Goal: Entertainment & Leisure: Consume media (video, audio)

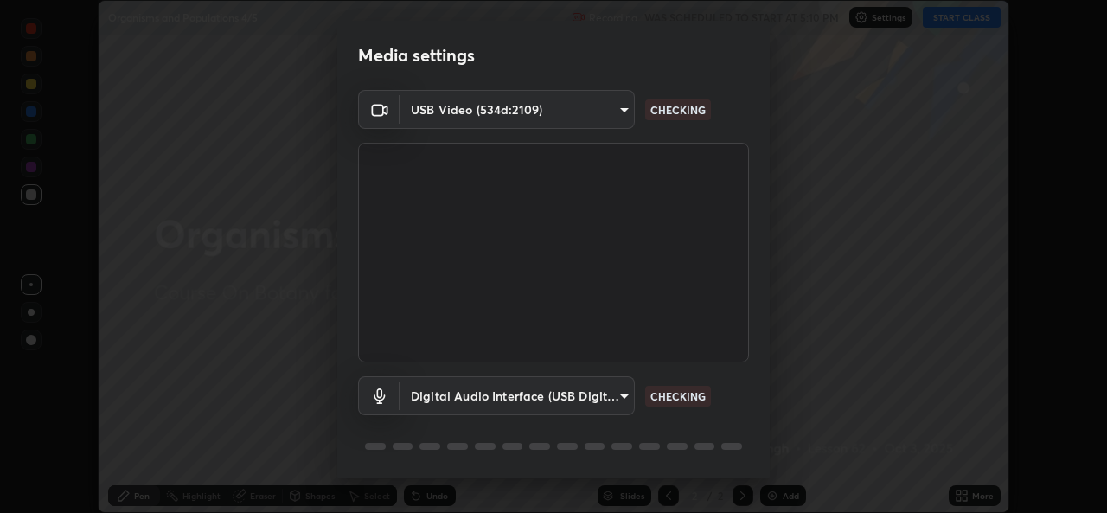
scroll to position [54, 0]
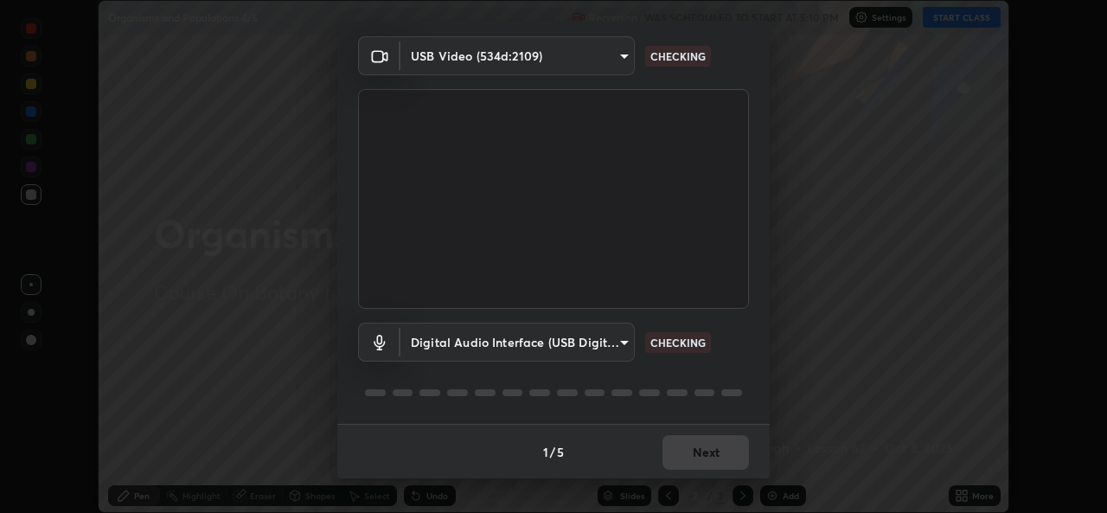
click at [683, 466] on div "1 / 5 Next" at bounding box center [553, 451] width 432 height 55
click at [683, 462] on div "1 / 5 Next" at bounding box center [553, 451] width 432 height 55
click at [678, 460] on div "1 / 5 Next" at bounding box center [553, 451] width 432 height 55
click at [680, 459] on div "1 / 5 Next" at bounding box center [553, 451] width 432 height 55
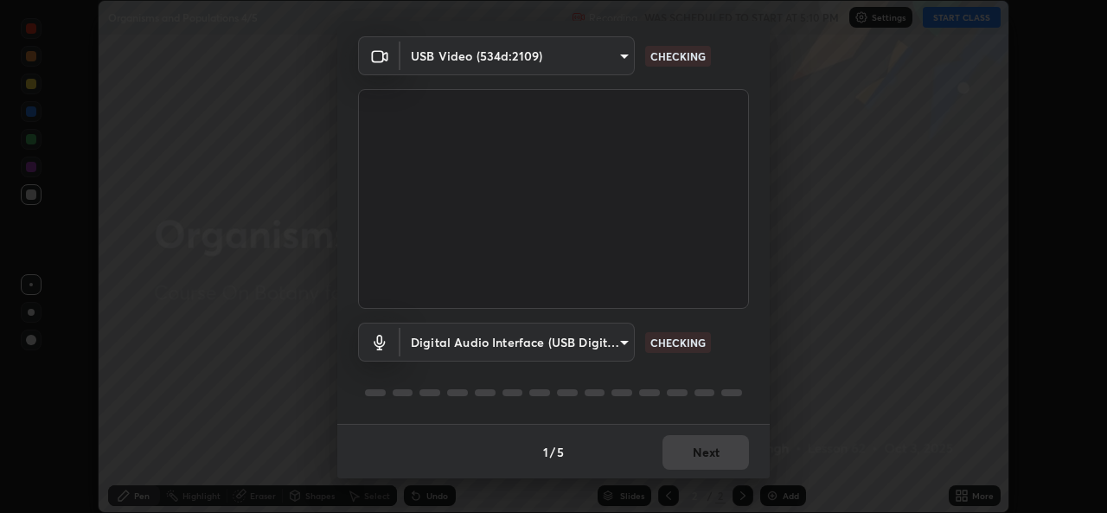
click at [680, 463] on div "1 / 5 Next" at bounding box center [553, 451] width 432 height 55
click at [597, 342] on body "Erase all Organisms and Populations 4/5 Recording WAS SCHEDULED TO START AT 5:1…" at bounding box center [553, 256] width 1107 height 513
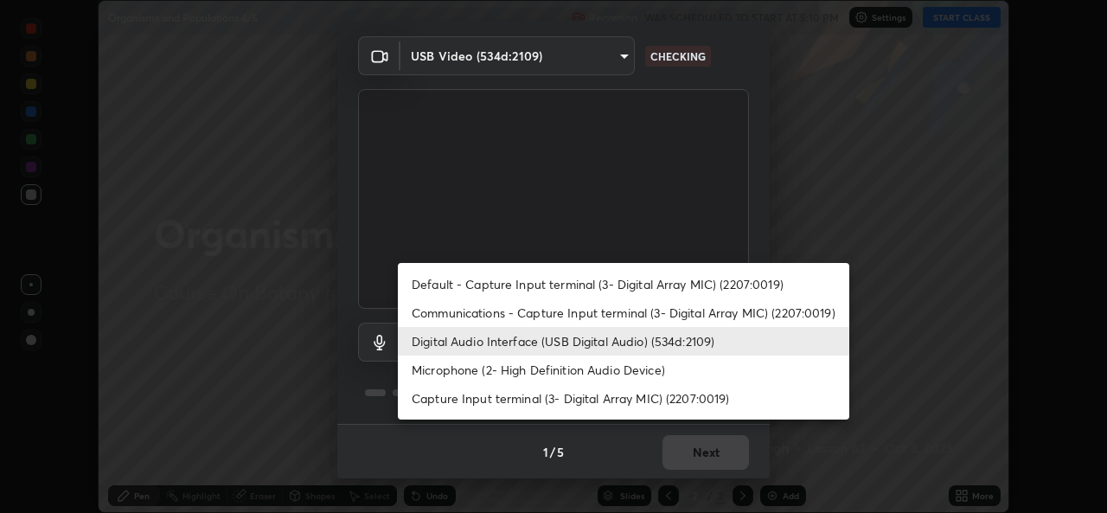
click at [565, 284] on li "Default - Capture Input terminal (3- Digital Array MIC) (2207:0019)" at bounding box center [623, 284] width 451 height 29
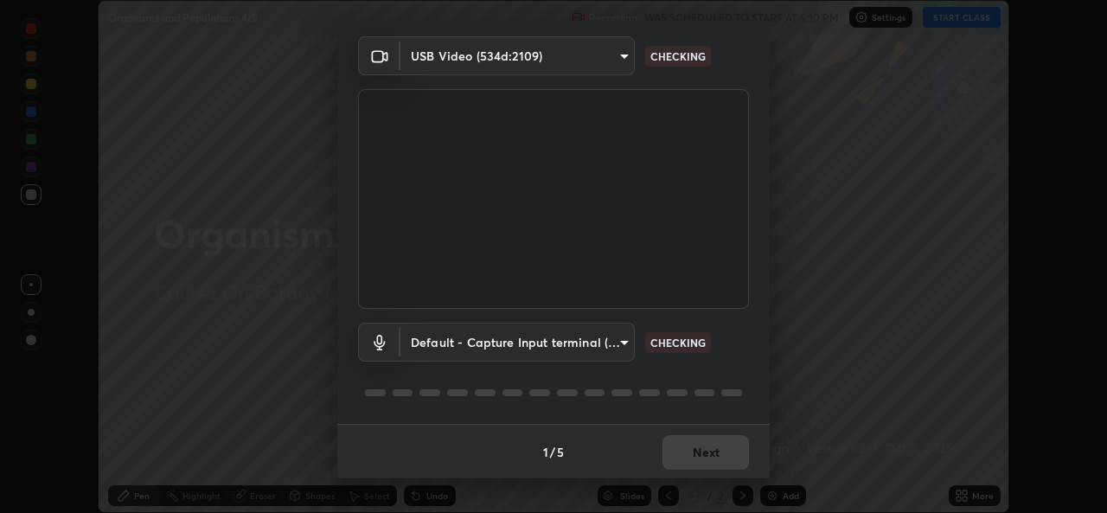
click at [551, 342] on body "Erase all Organisms and Populations 4/5 Recording WAS SCHEDULED TO START AT 5:1…" at bounding box center [553, 256] width 1107 height 513
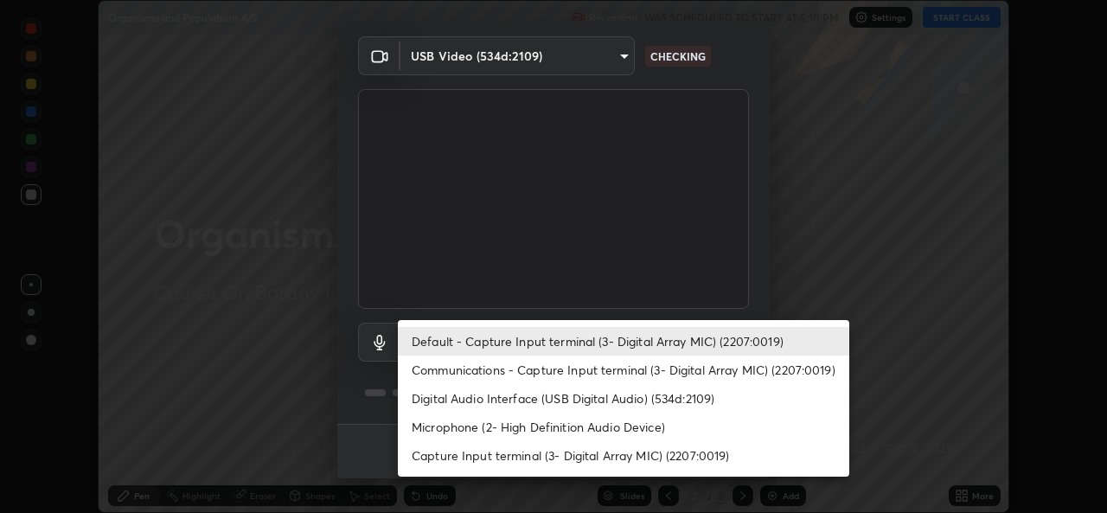
click at [539, 412] on li "Digital Audio Interface (USB Digital Audio) (534d:2109)" at bounding box center [623, 398] width 451 height 29
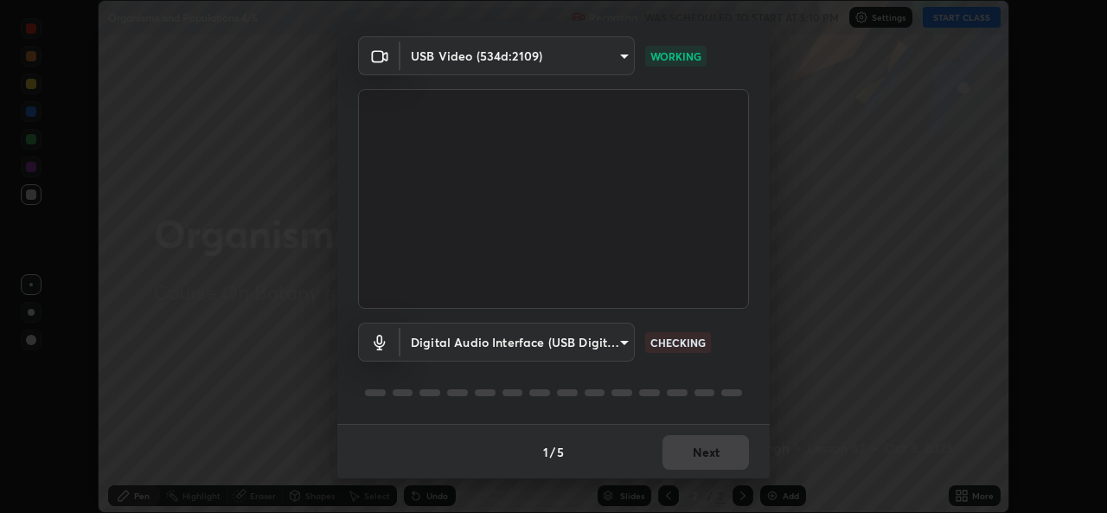
click at [664, 469] on div "1 / 5 Next" at bounding box center [553, 451] width 432 height 55
click at [670, 474] on div "1 / 5 Next" at bounding box center [553, 451] width 432 height 55
click at [613, 346] on body "Erase all Organisms and Populations 4/5 Recording WAS SCHEDULED TO START AT 5:1…" at bounding box center [553, 256] width 1107 height 513
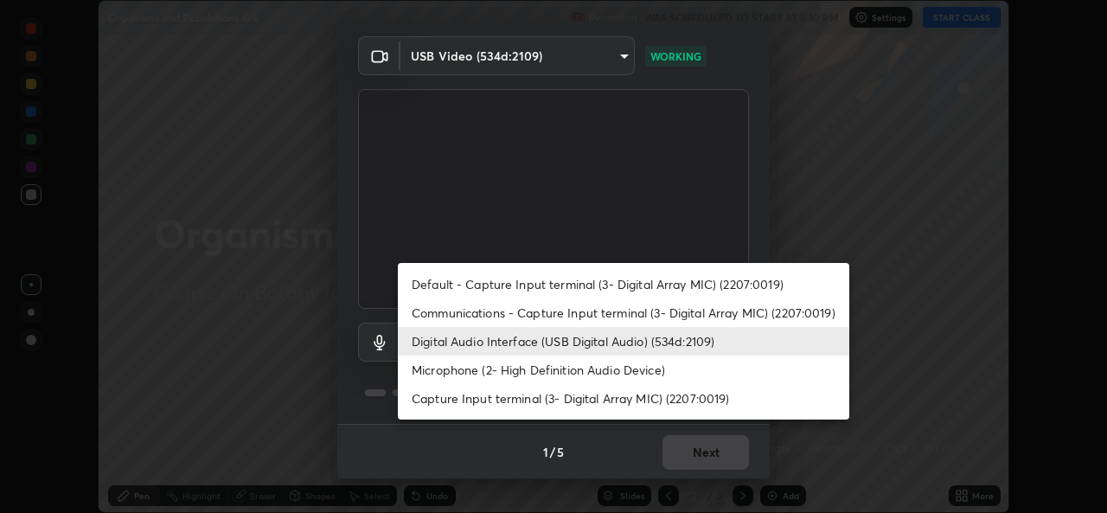
click at [610, 372] on li "Microphone (2- High Definition Audio Device)" at bounding box center [623, 369] width 451 height 29
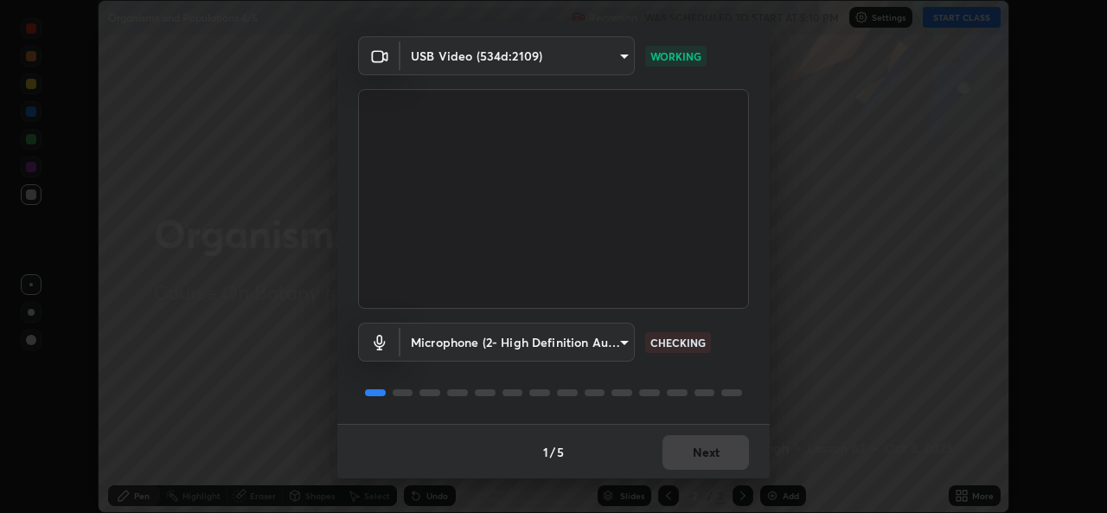
click at [606, 348] on body "Erase all Organisms and Populations 4/5 Recording WAS SCHEDULED TO START AT 5:1…" at bounding box center [553, 256] width 1107 height 513
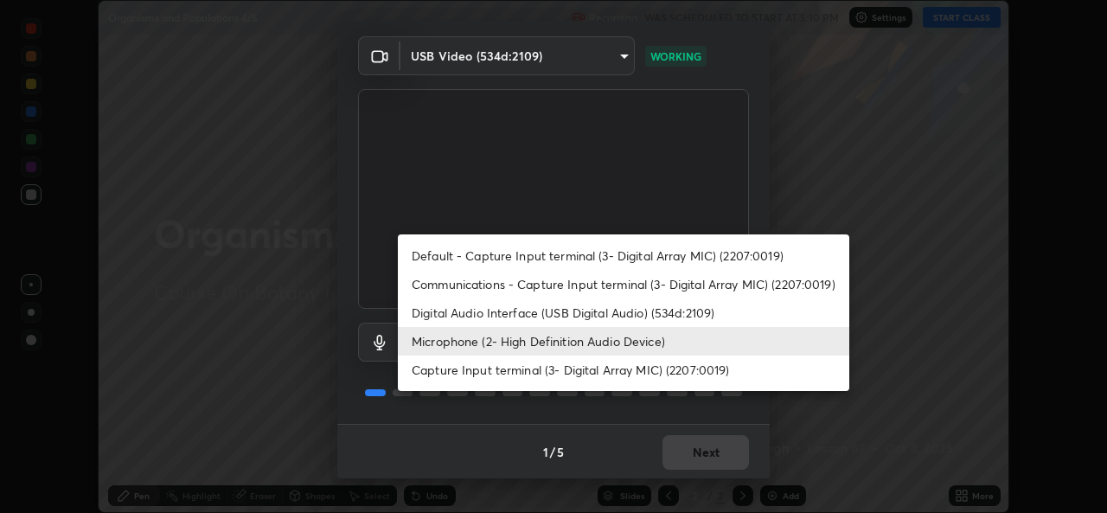
click at [591, 316] on li "Digital Audio Interface (USB Digital Audio) (534d:2109)" at bounding box center [623, 312] width 451 height 29
type input "8359d155c9945f69ed6c2c6e645aebfbd52ff0e7634a4d34ec297bb6e1e76a20"
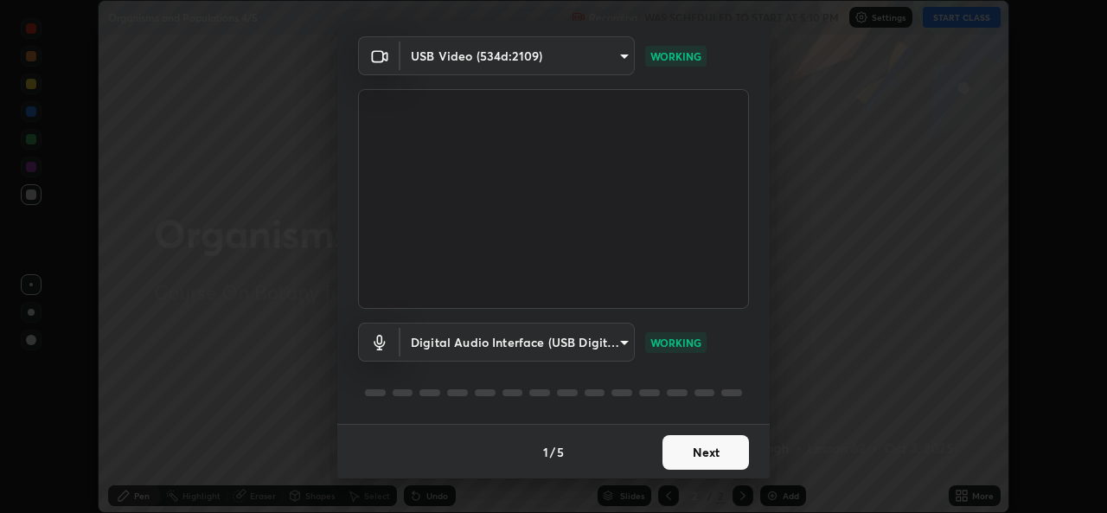
click at [742, 454] on button "Next" at bounding box center [705, 452] width 86 height 35
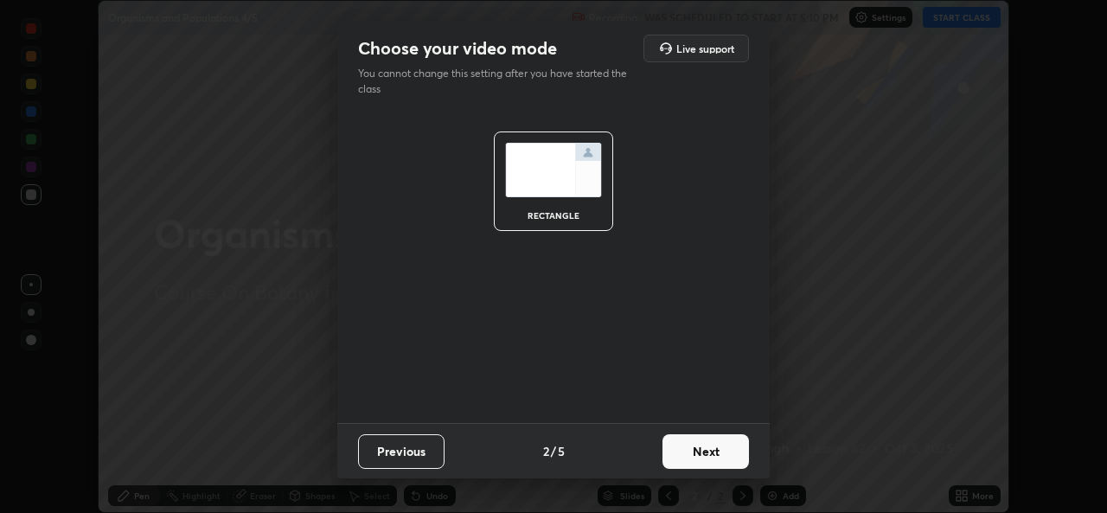
scroll to position [0, 0]
click at [744, 466] on button "Next" at bounding box center [705, 451] width 86 height 35
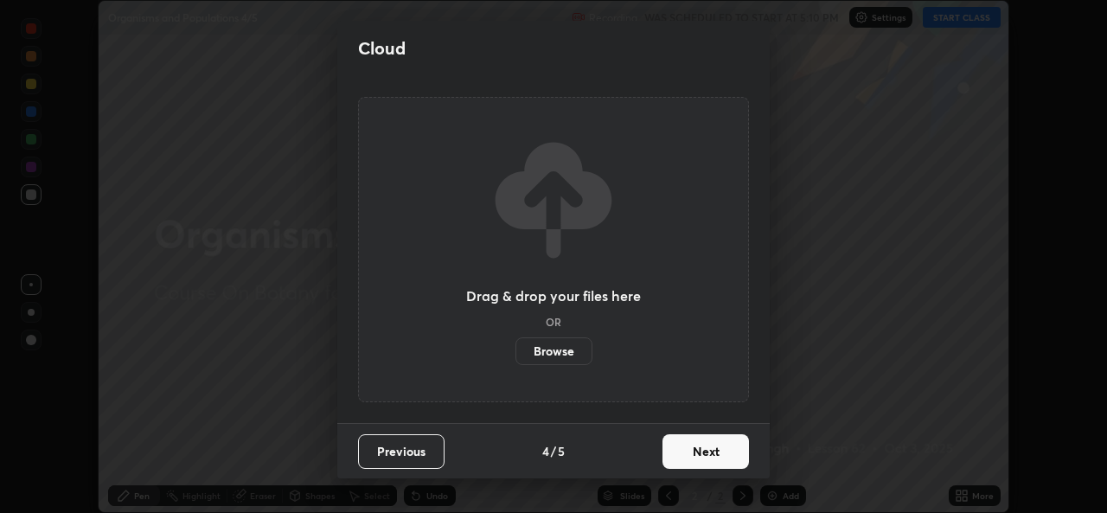
click at [729, 463] on button "Next" at bounding box center [705, 451] width 86 height 35
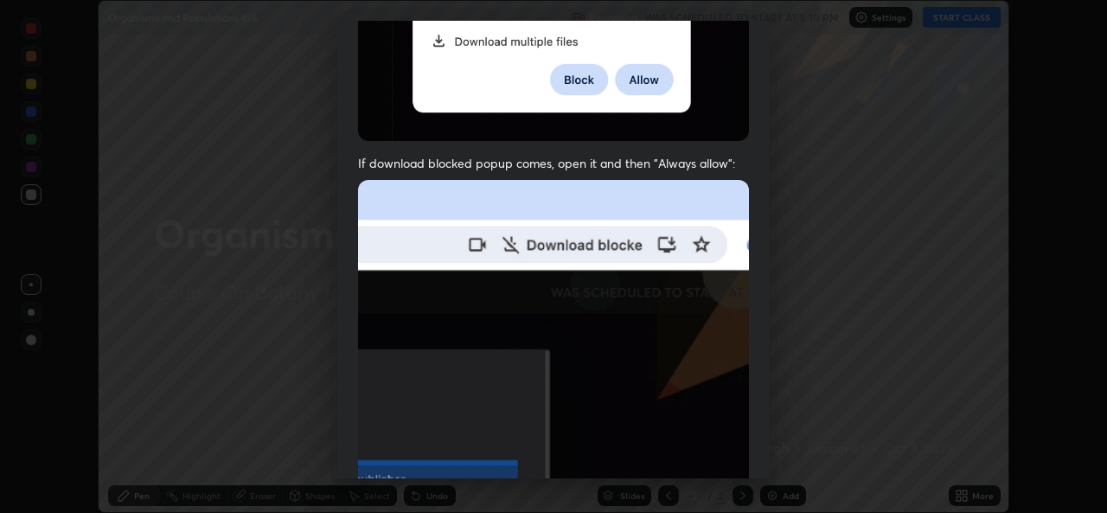
click at [574, 423] on img at bounding box center [553, 369] width 391 height 378
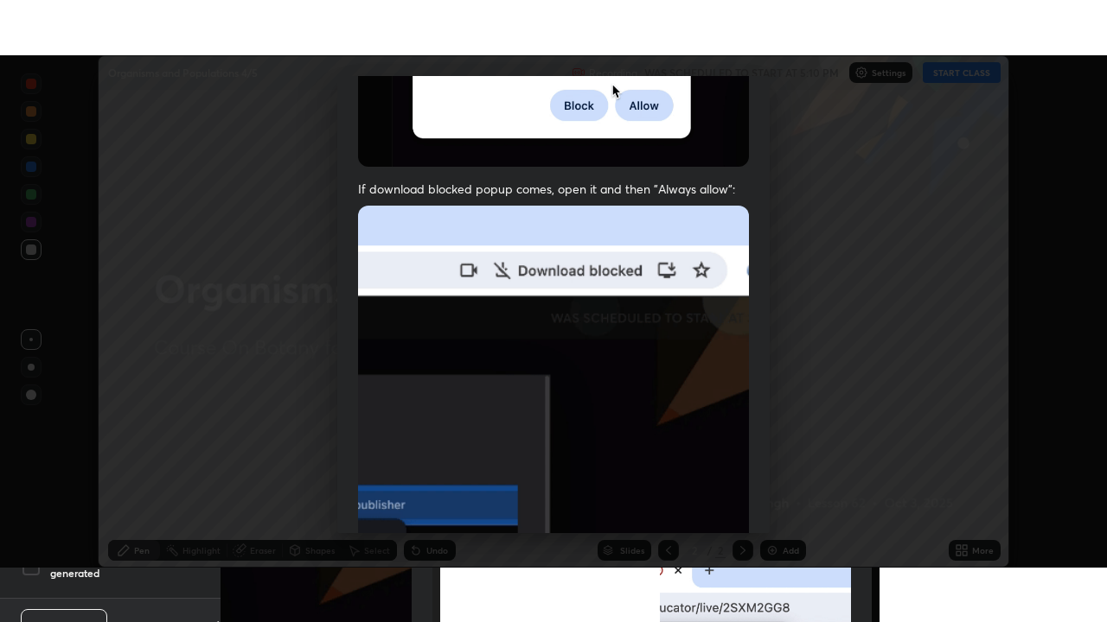
scroll to position [406, 0]
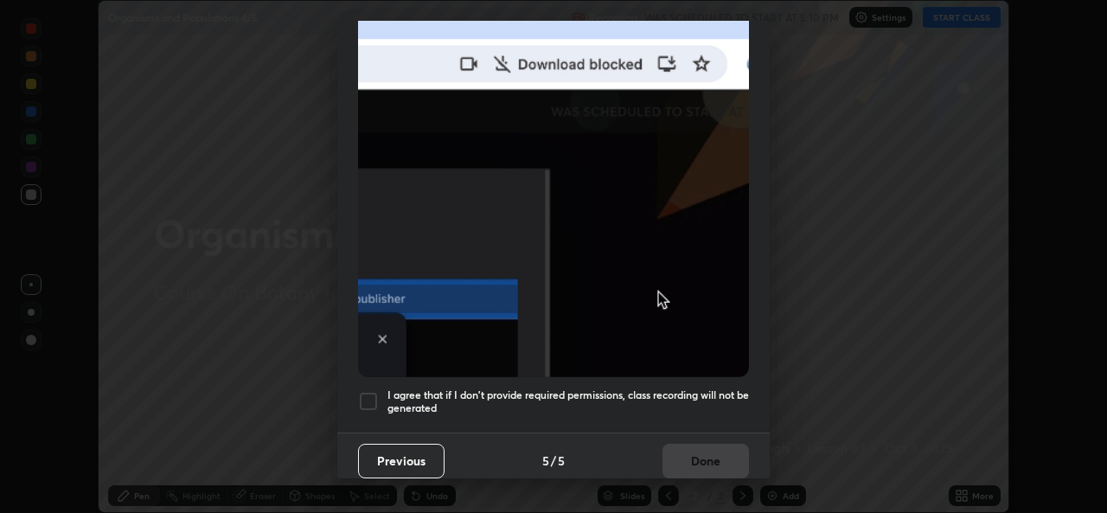
click at [578, 398] on h5 "I agree that if I don't provide required permissions, class recording will not …" at bounding box center [567, 401] width 361 height 27
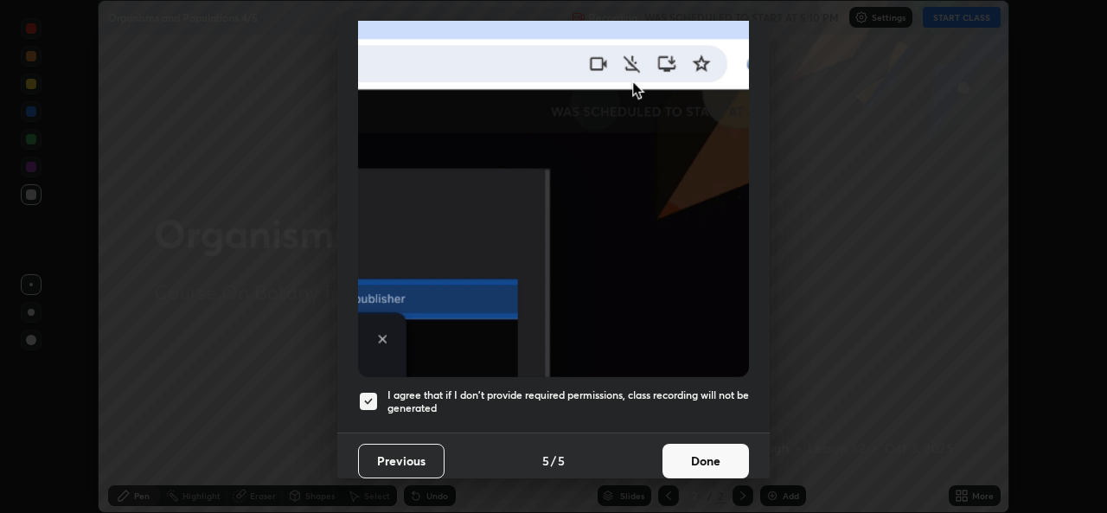
click at [692, 458] on button "Done" at bounding box center [705, 461] width 86 height 35
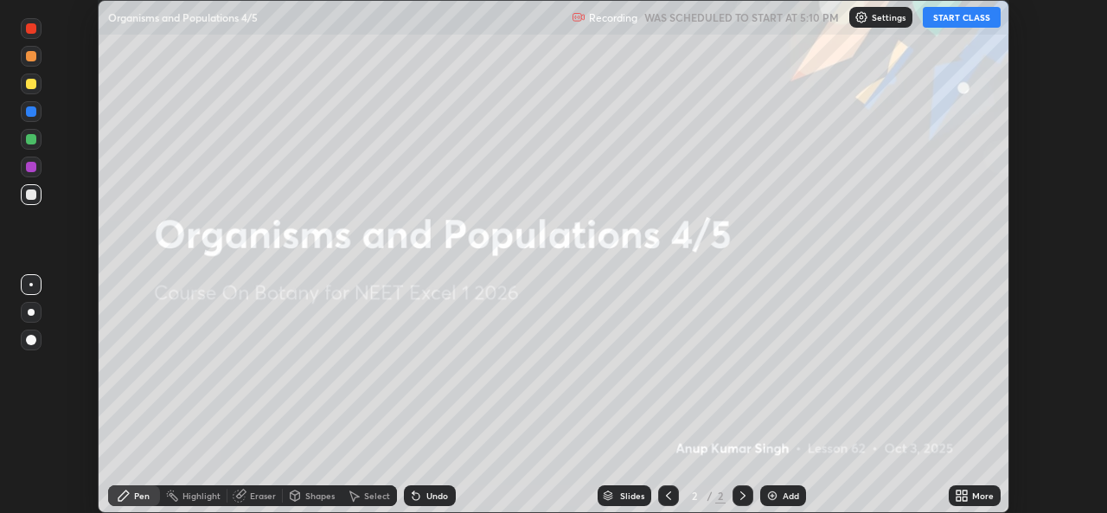
click at [958, 492] on icon at bounding box center [958, 492] width 4 height 4
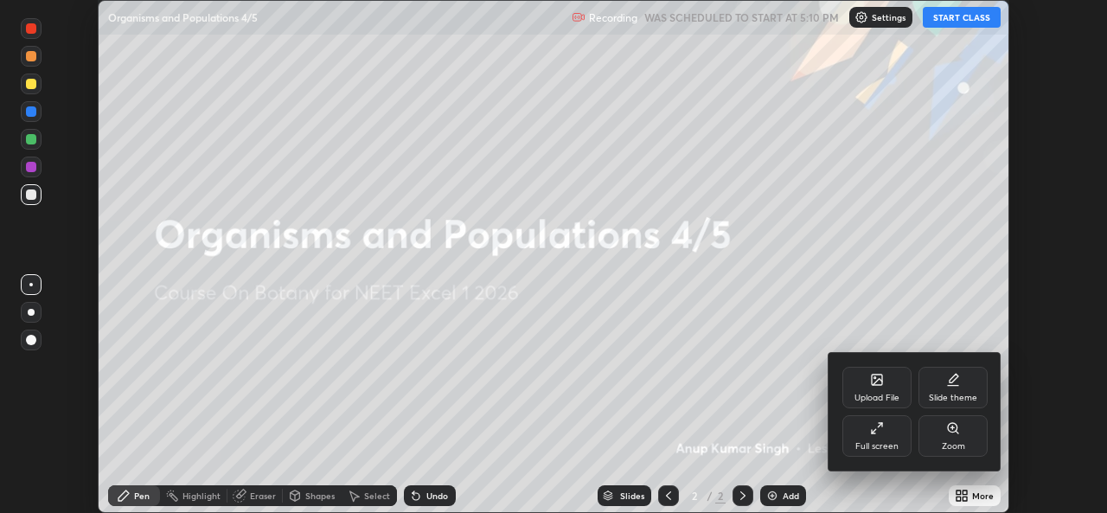
click at [886, 452] on div "Full screen" at bounding box center [876, 435] width 69 height 41
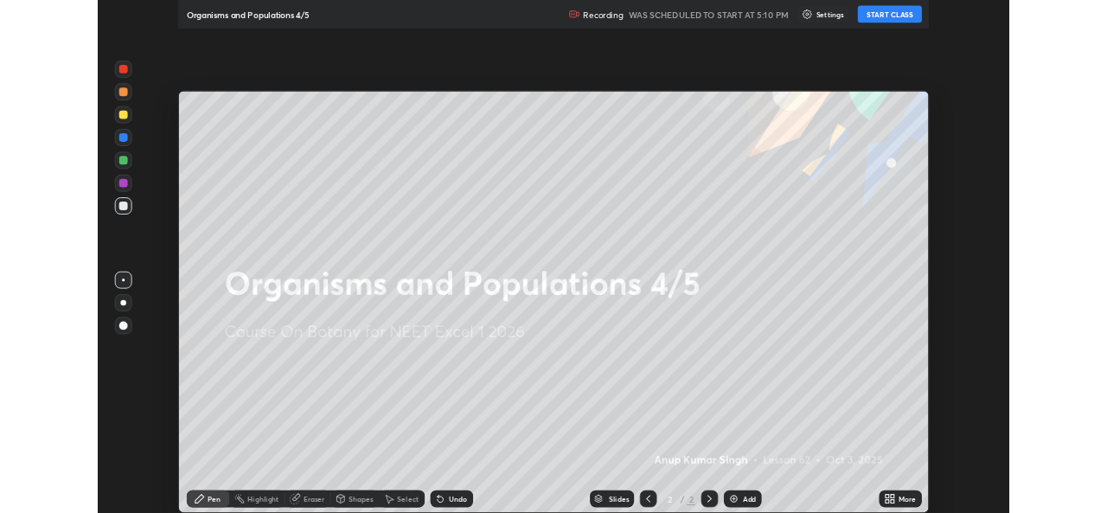
scroll to position [622, 1107]
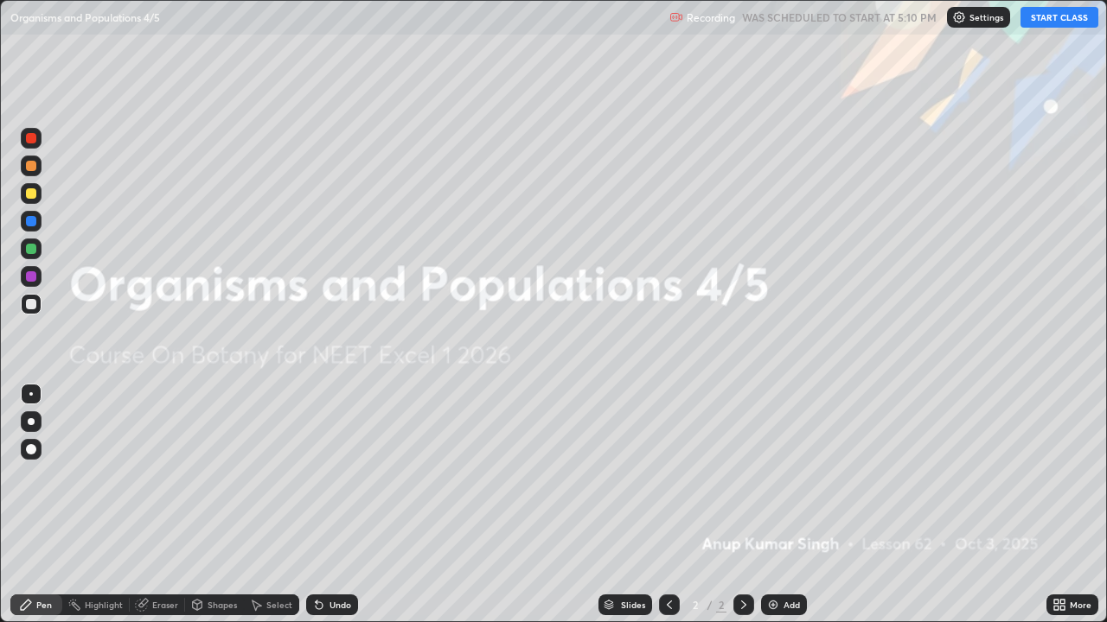
click at [1036, 17] on button "START CLASS" at bounding box center [1059, 17] width 78 height 21
click at [852, 512] on div "Slides 2 / 2 Add" at bounding box center [702, 605] width 688 height 35
click at [837, 512] on div "Slides 2 / 2 Add" at bounding box center [702, 605] width 688 height 35
click at [816, 512] on div "Slides 2 / 2 Add" at bounding box center [702, 605] width 688 height 35
click at [776, 512] on img at bounding box center [773, 605] width 14 height 14
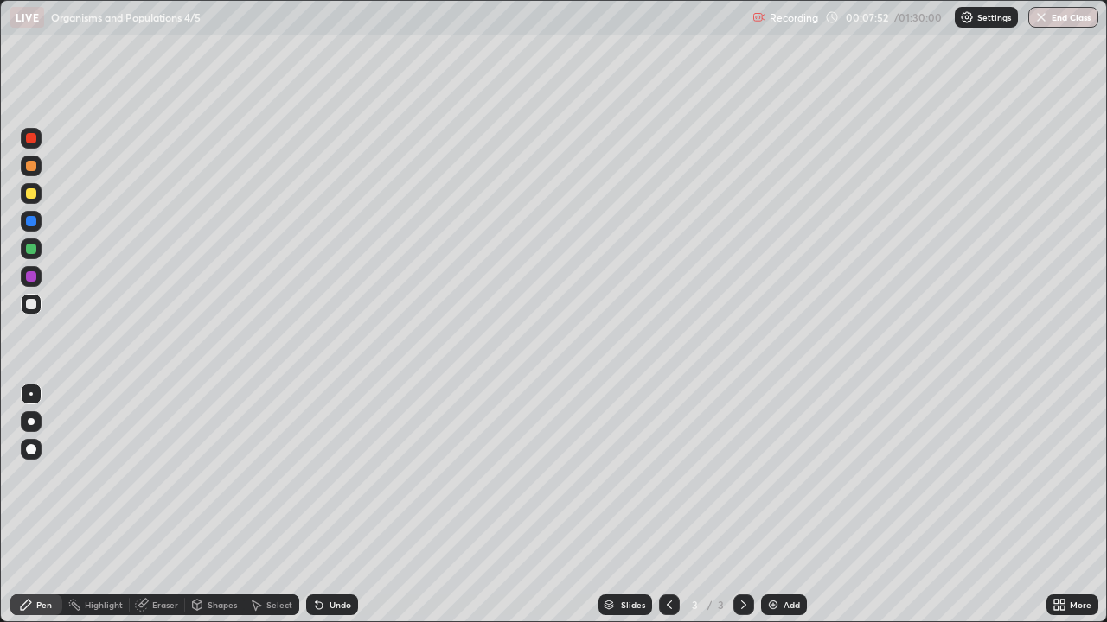
click at [31, 422] on div at bounding box center [31, 421] width 7 height 7
click at [770, 512] on img at bounding box center [773, 605] width 14 height 14
click at [29, 449] on div at bounding box center [31, 449] width 10 height 10
click at [331, 512] on div "Undo" at bounding box center [340, 605] width 22 height 9
click at [336, 512] on div "Undo" at bounding box center [340, 605] width 22 height 9
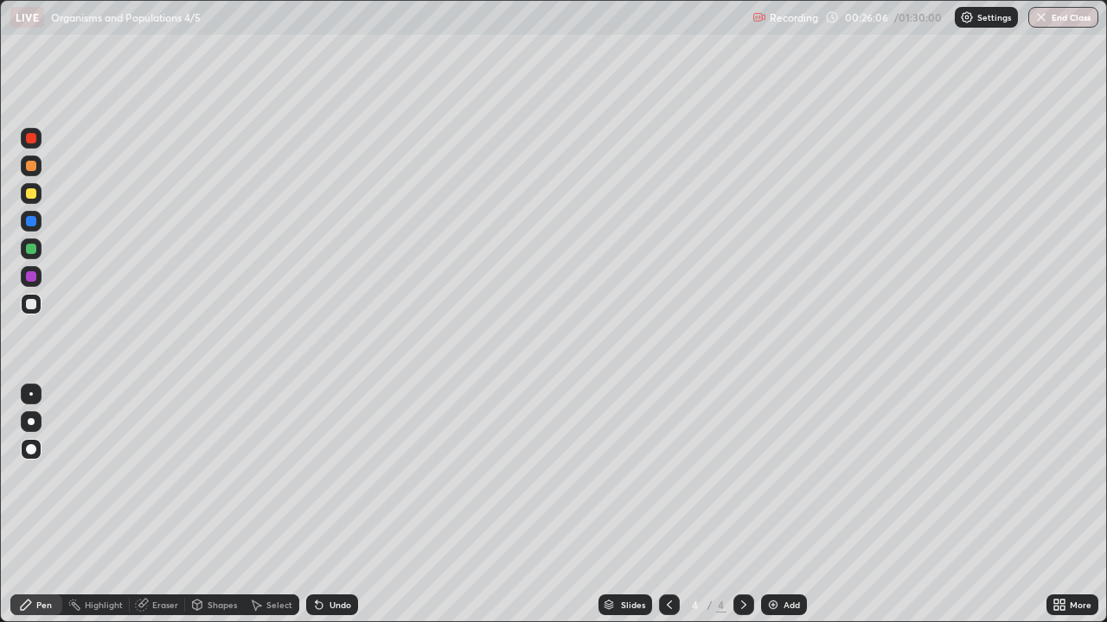
click at [30, 249] on div at bounding box center [31, 249] width 10 height 10
click at [36, 417] on div at bounding box center [31, 422] width 21 height 21
click at [218, 512] on div "Shapes" at bounding box center [221, 605] width 29 height 9
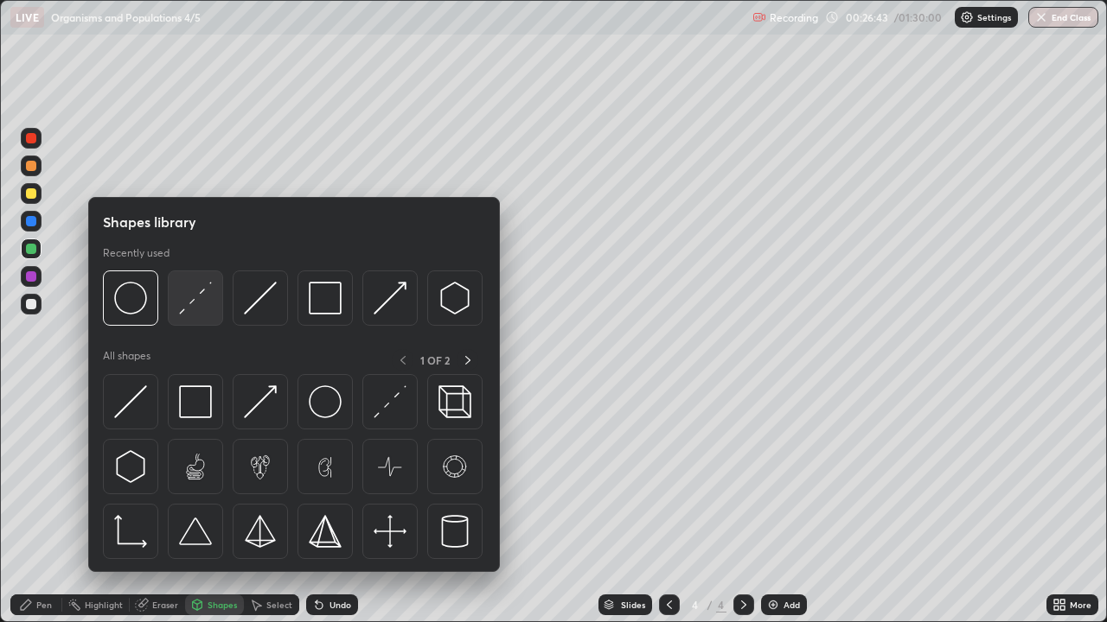
click at [190, 316] on div at bounding box center [195, 298] width 55 height 55
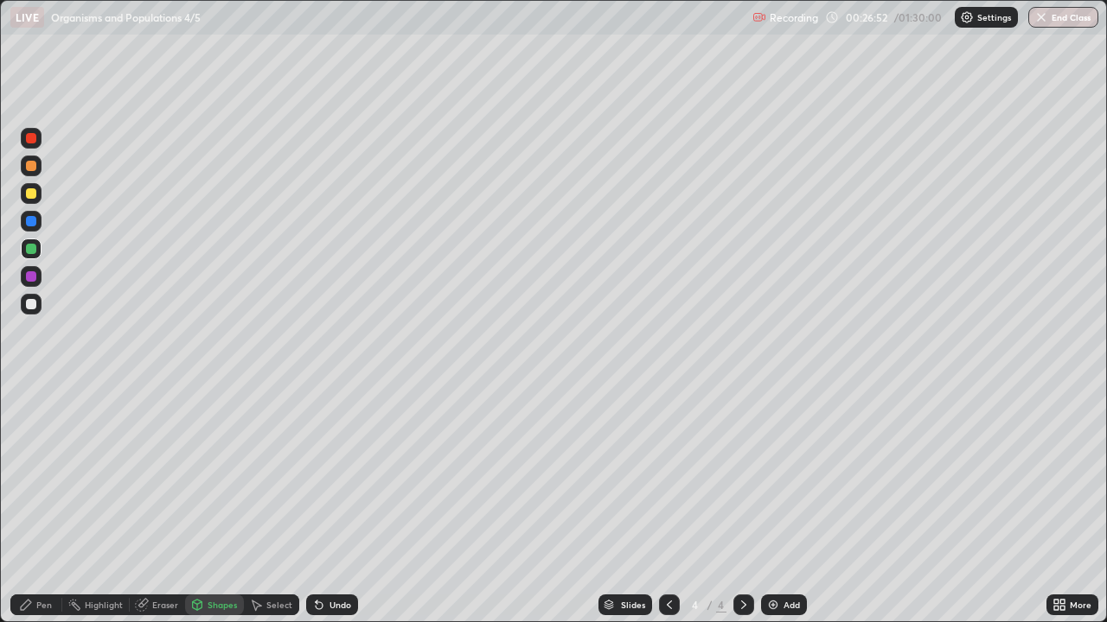
click at [41, 512] on div "Pen" at bounding box center [44, 605] width 16 height 9
click at [29, 187] on div at bounding box center [31, 193] width 21 height 21
click at [217, 512] on div "Shapes" at bounding box center [214, 605] width 59 height 21
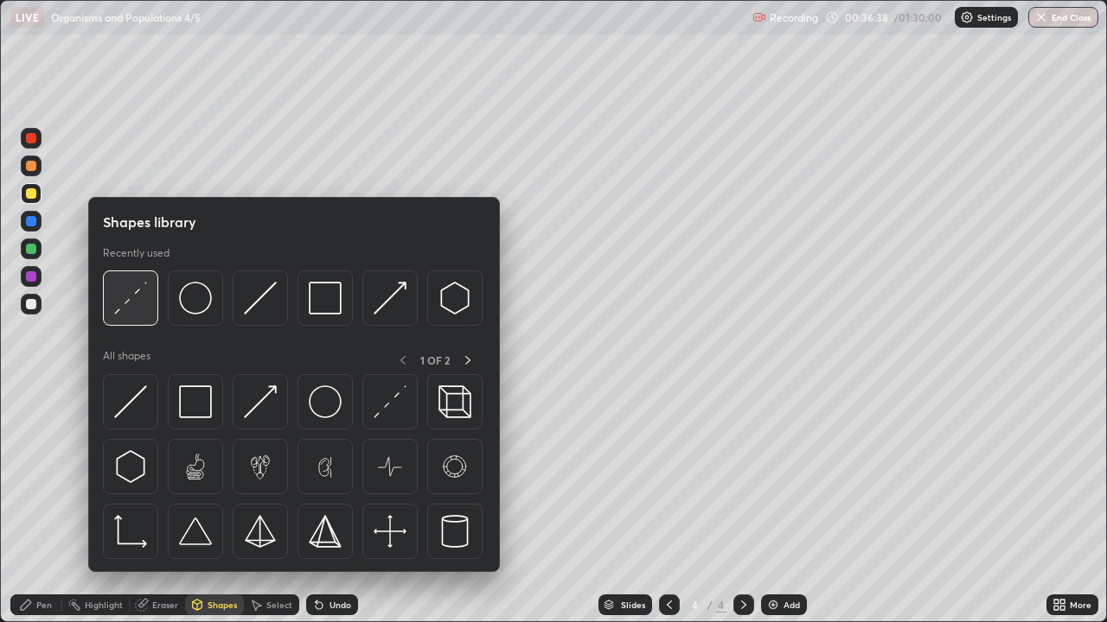
click at [133, 310] on img at bounding box center [130, 298] width 33 height 33
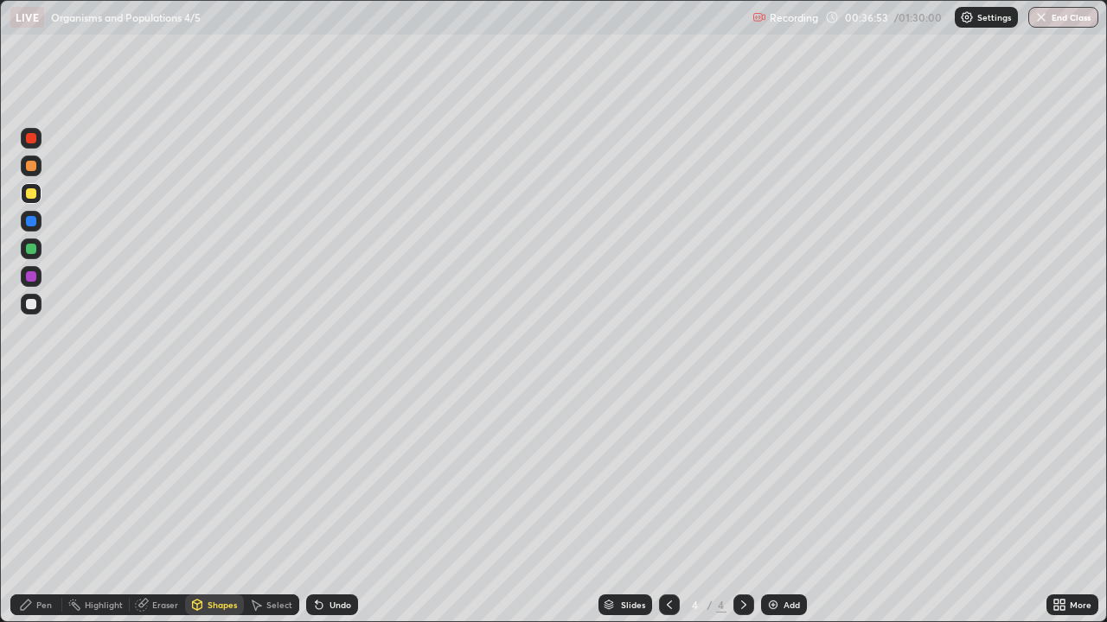
click at [31, 512] on icon at bounding box center [26, 605] width 10 height 10
click at [214, 512] on div "Shapes" at bounding box center [221, 605] width 29 height 9
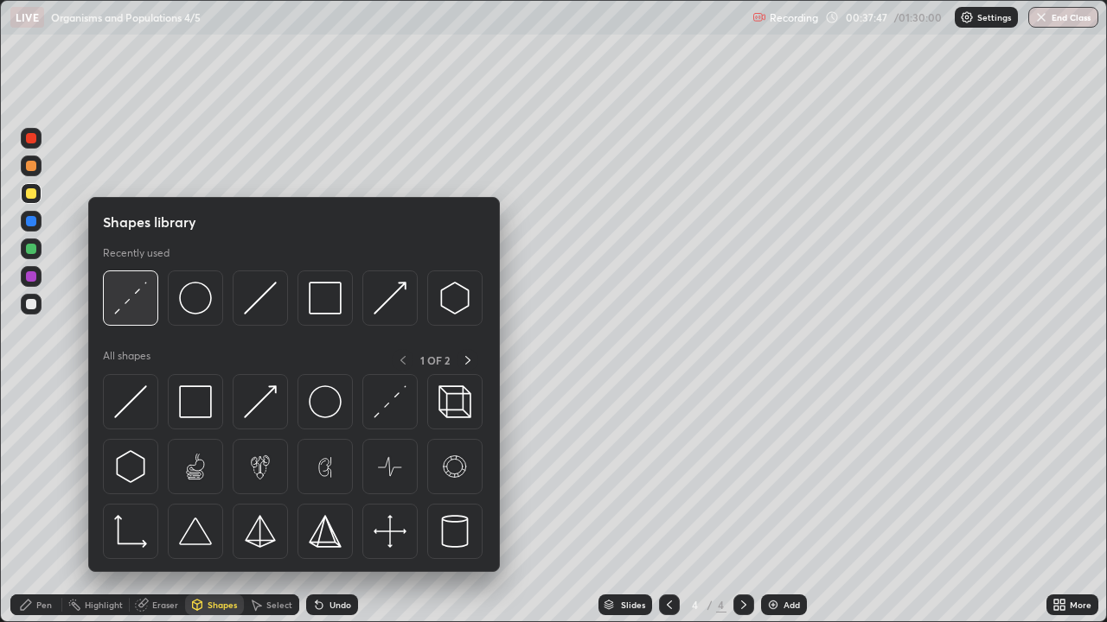
click at [150, 313] on div at bounding box center [130, 298] width 55 height 55
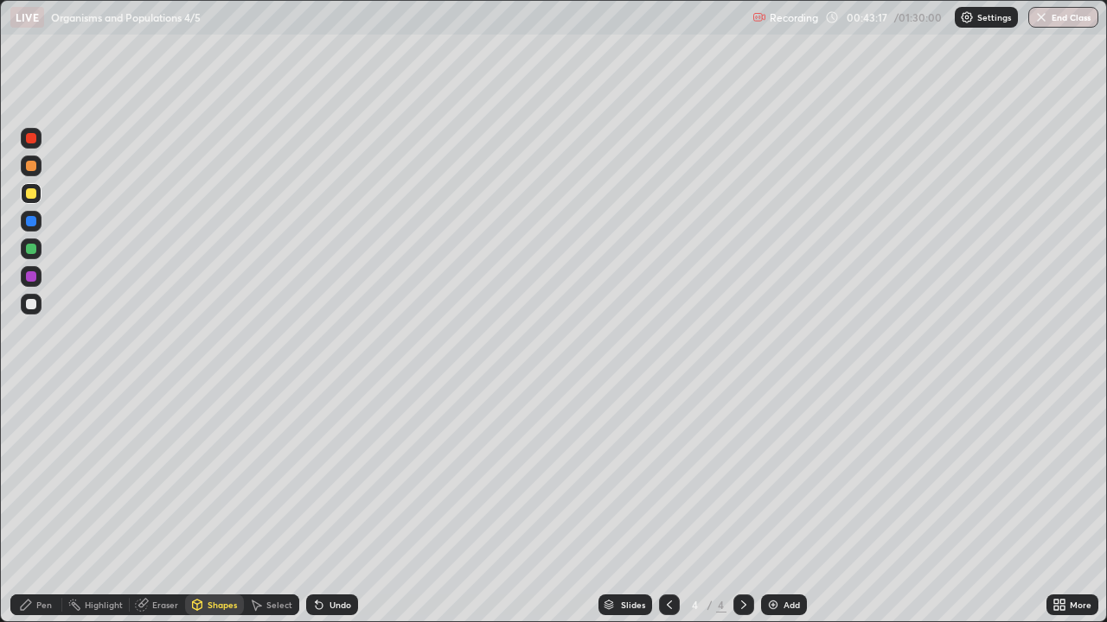
click at [47, 512] on div "Pen" at bounding box center [44, 605] width 16 height 9
click at [770, 512] on img at bounding box center [773, 605] width 14 height 14
click at [667, 512] on icon at bounding box center [669, 605] width 14 height 14
click at [1057, 512] on icon at bounding box center [1056, 602] width 4 height 4
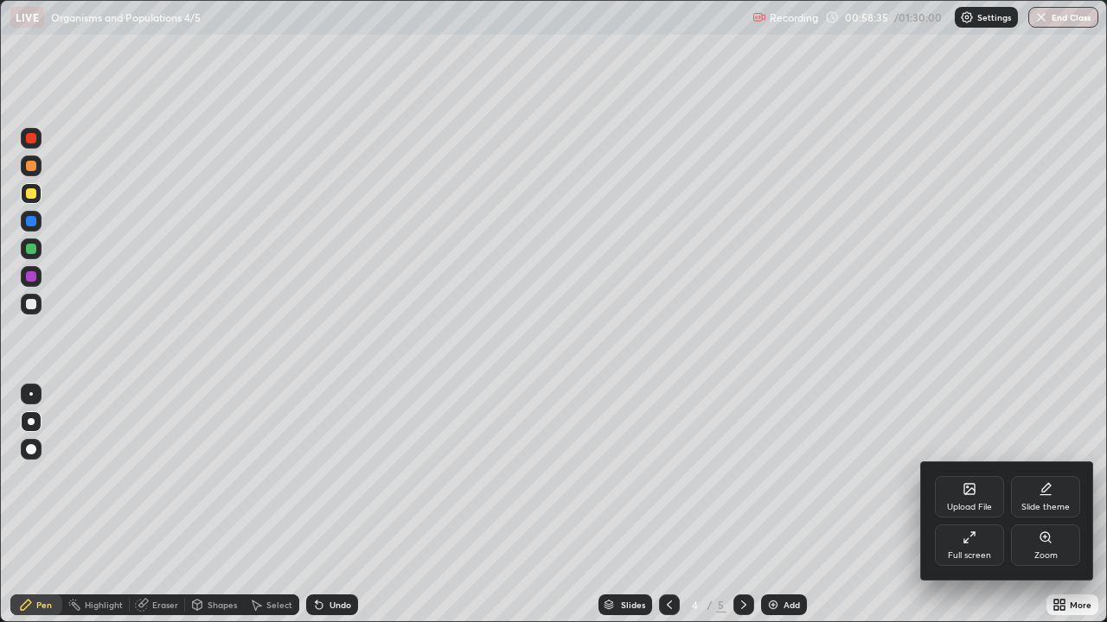
click at [966, 512] on icon at bounding box center [969, 538] width 14 height 14
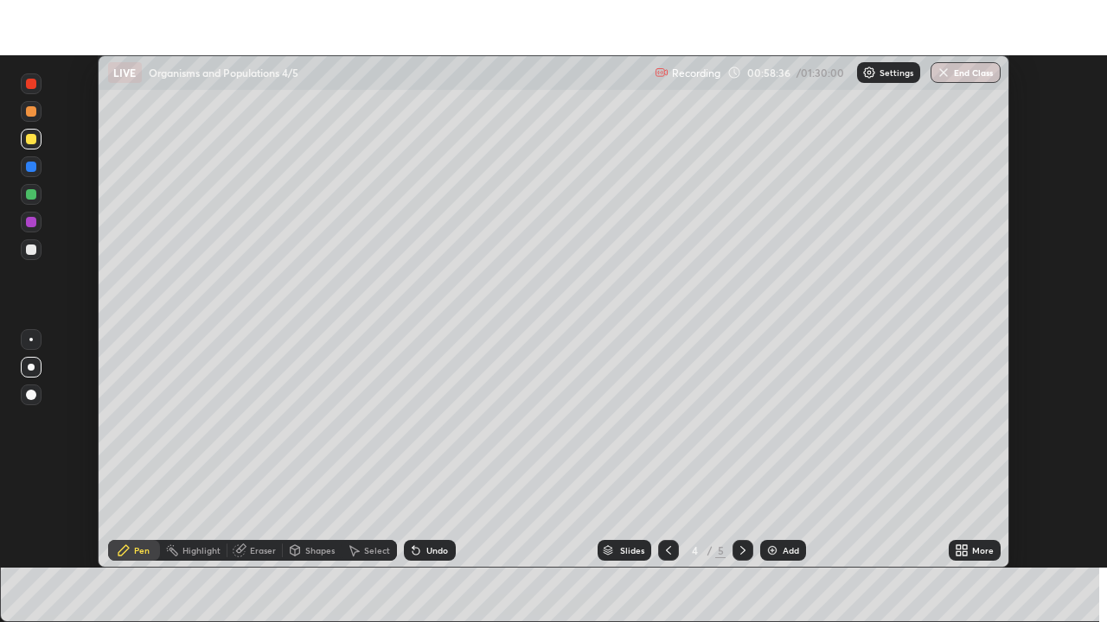
scroll to position [85944, 85351]
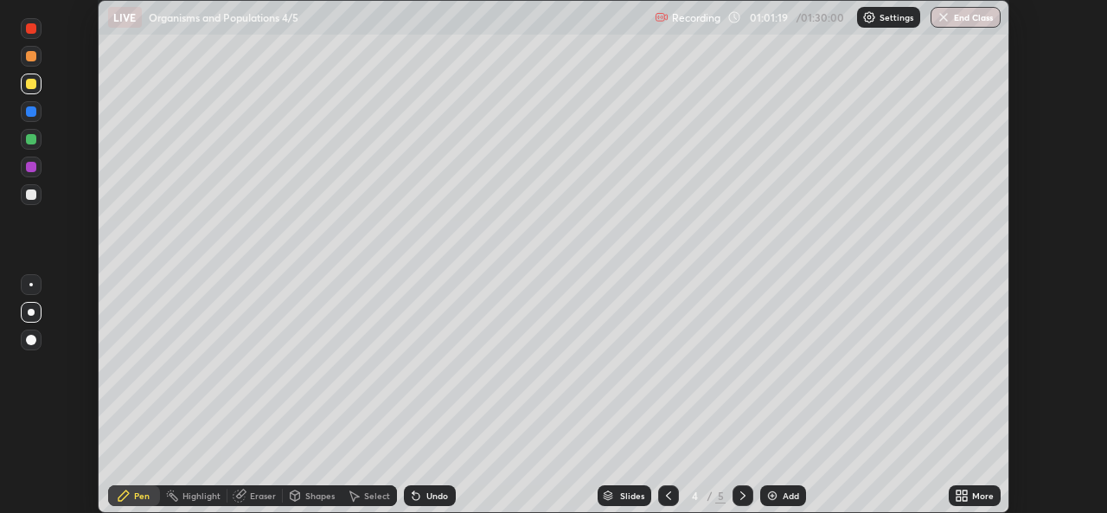
click at [958, 492] on icon at bounding box center [958, 492] width 4 height 4
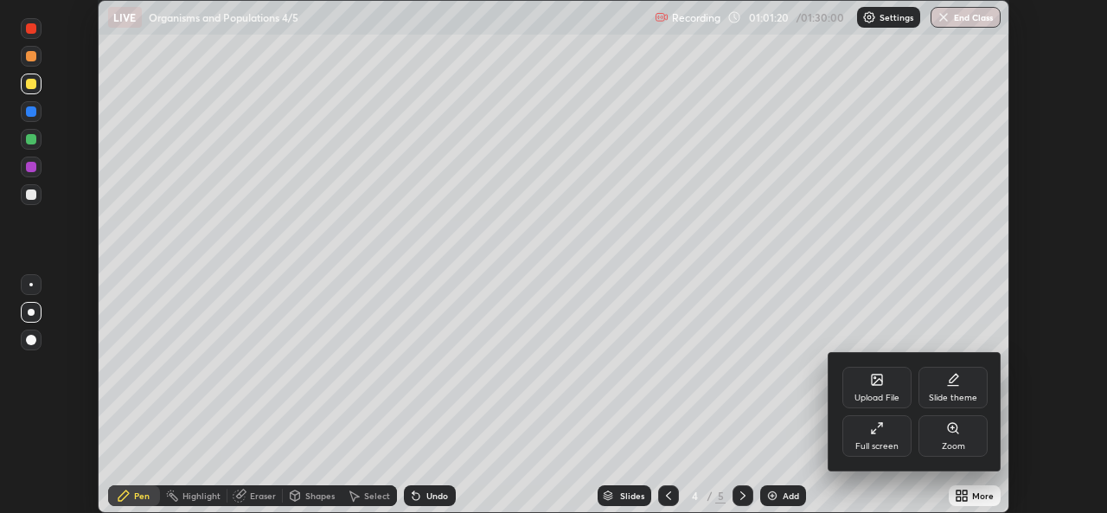
click at [878, 431] on icon at bounding box center [877, 428] width 14 height 14
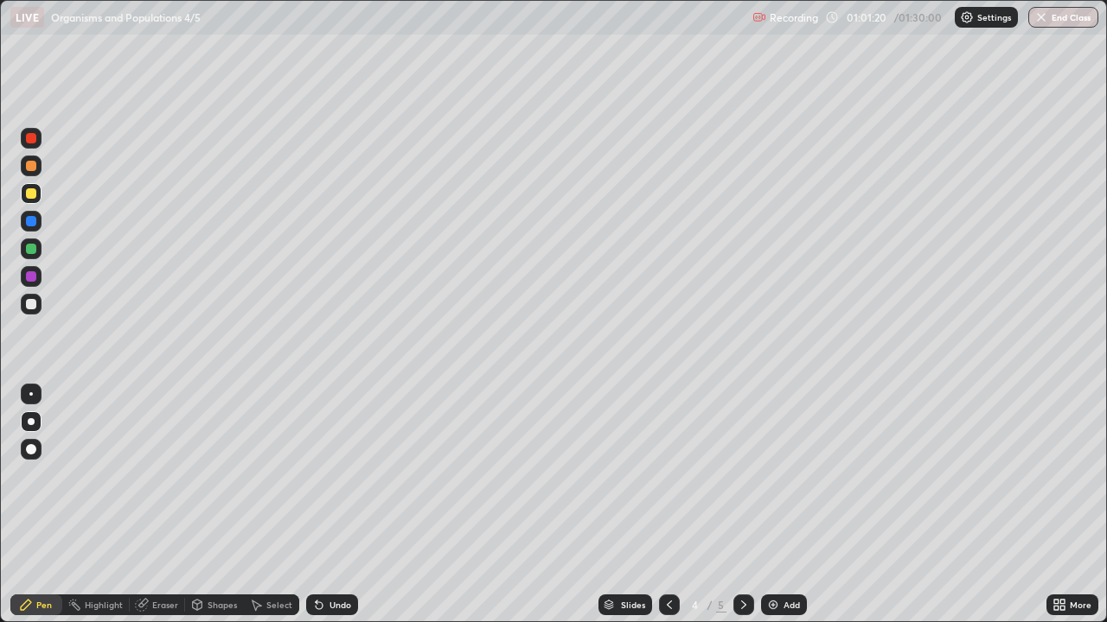
scroll to position [622, 1107]
click at [776, 512] on img at bounding box center [773, 605] width 14 height 14
click at [667, 512] on icon at bounding box center [669, 605] width 14 height 14
click at [771, 512] on img at bounding box center [773, 605] width 14 height 14
click at [35, 251] on div at bounding box center [31, 249] width 10 height 10
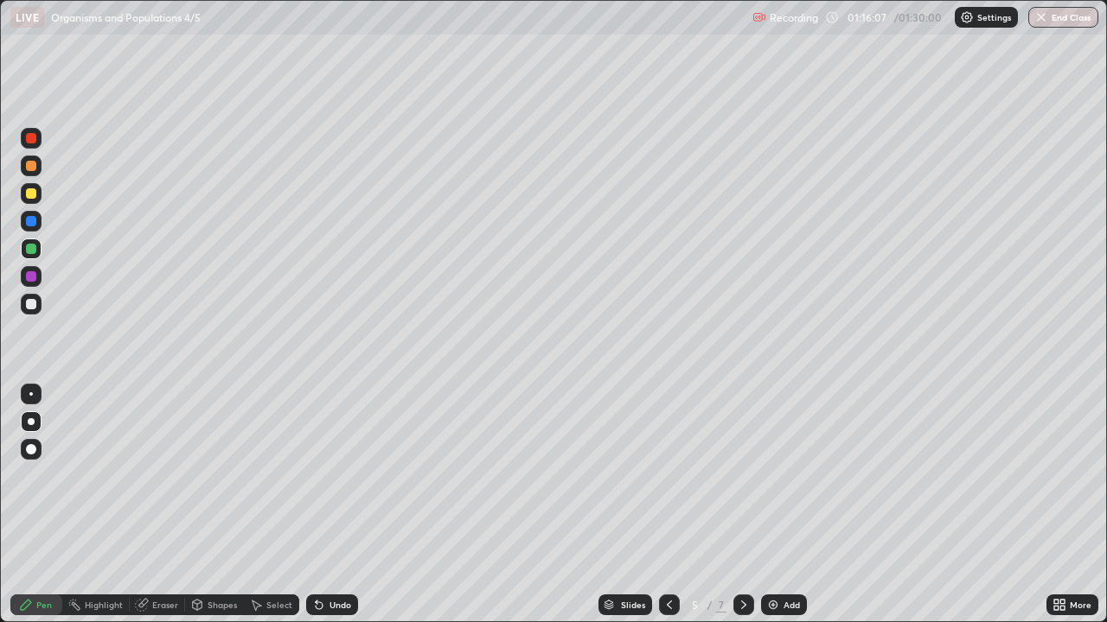
click at [207, 512] on div "Shapes" at bounding box center [221, 605] width 29 height 9
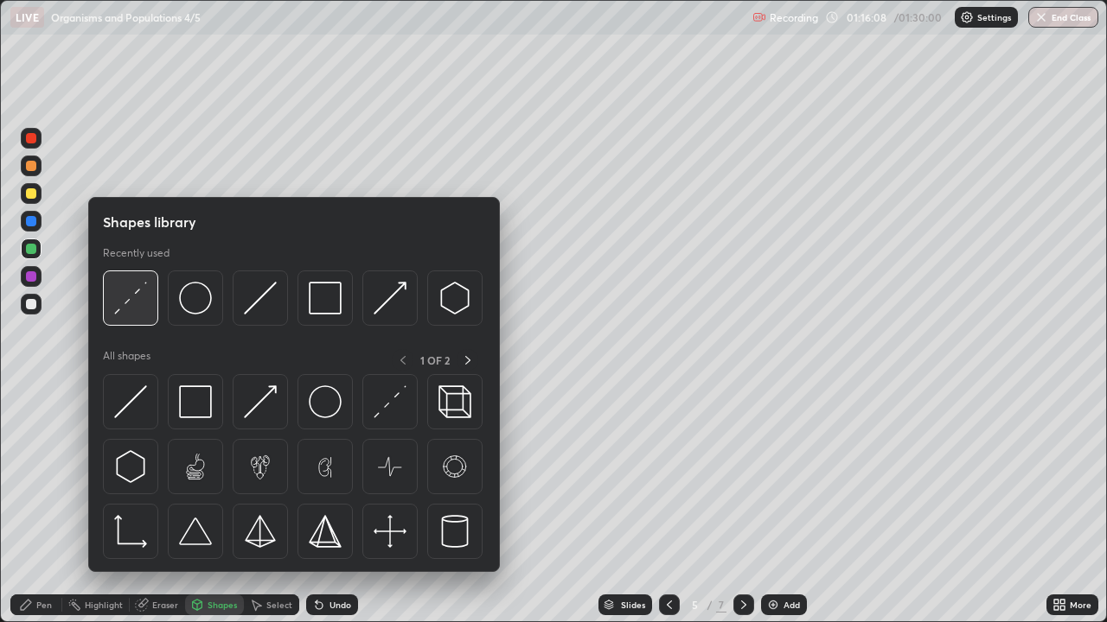
click at [138, 315] on img at bounding box center [130, 298] width 33 height 33
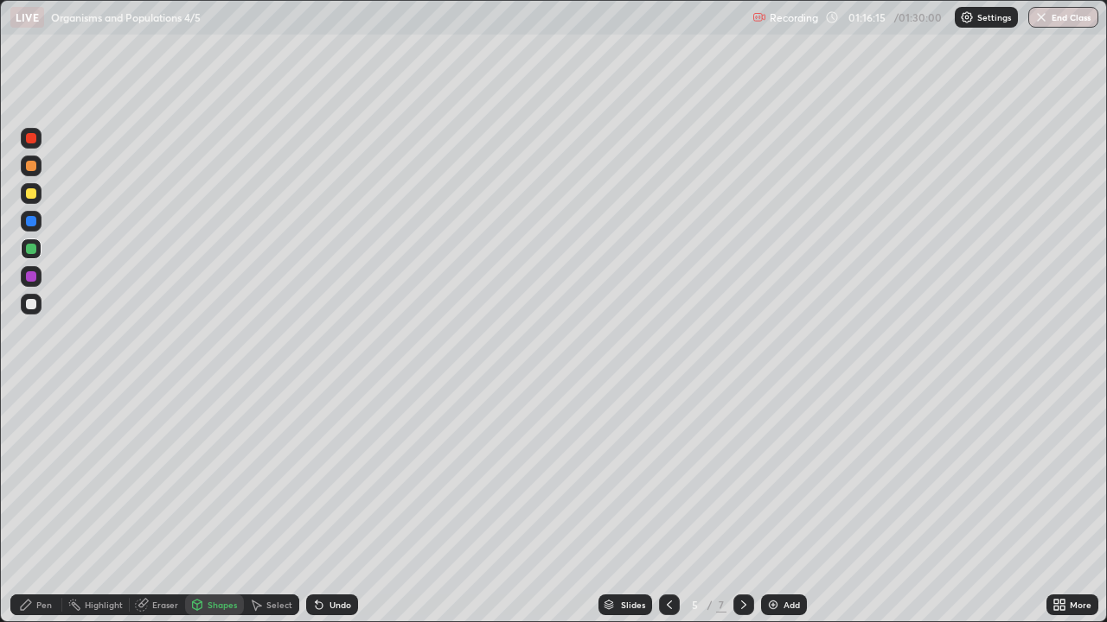
click at [27, 308] on div at bounding box center [31, 304] width 10 height 10
click at [45, 512] on div "Pen" at bounding box center [36, 605] width 52 height 21
click at [31, 398] on div at bounding box center [31, 394] width 21 height 21
click at [31, 247] on div at bounding box center [31, 249] width 10 height 10
click at [31, 304] on div at bounding box center [31, 304] width 10 height 10
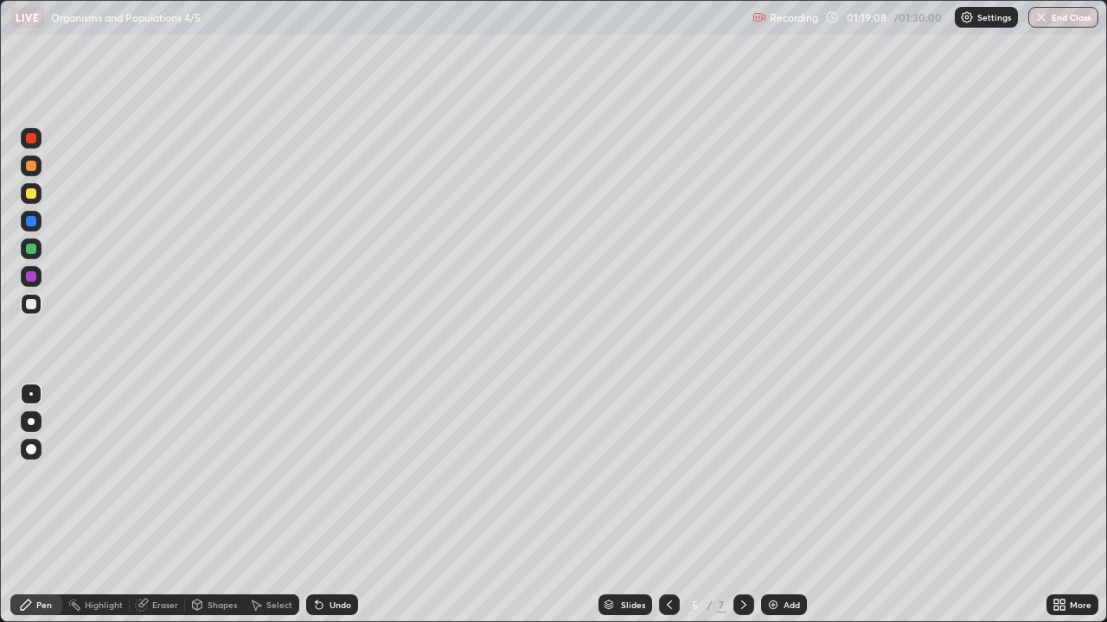
click at [38, 277] on div at bounding box center [31, 276] width 21 height 21
